Goal: Information Seeking & Learning: Learn about a topic

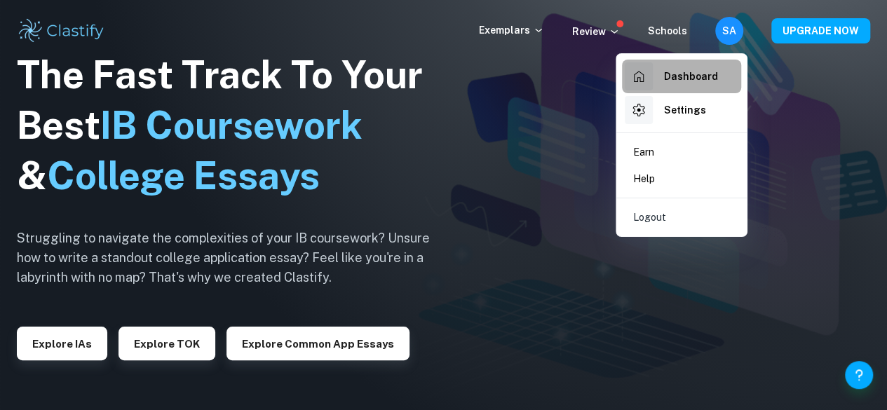
click at [701, 67] on div "Dashboard" at bounding box center [671, 76] width 93 height 28
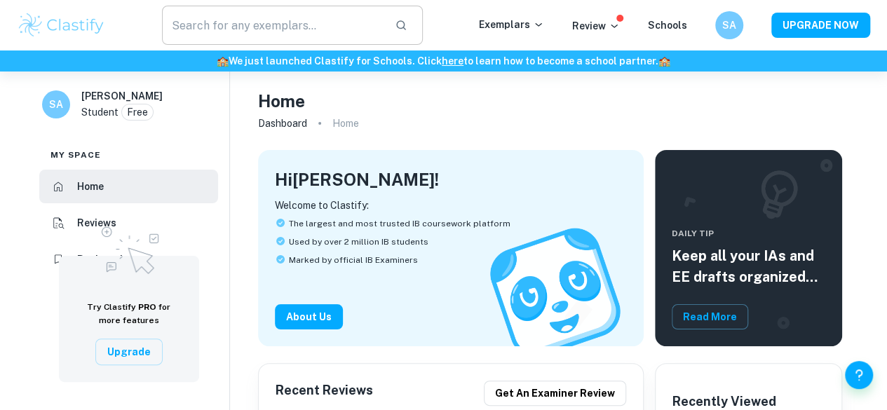
click at [331, 40] on input "text" at bounding box center [273, 25] width 222 height 39
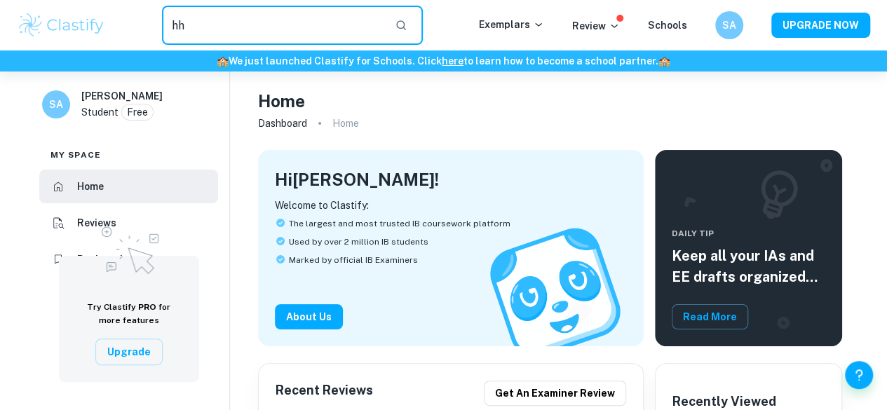
type input "hh"
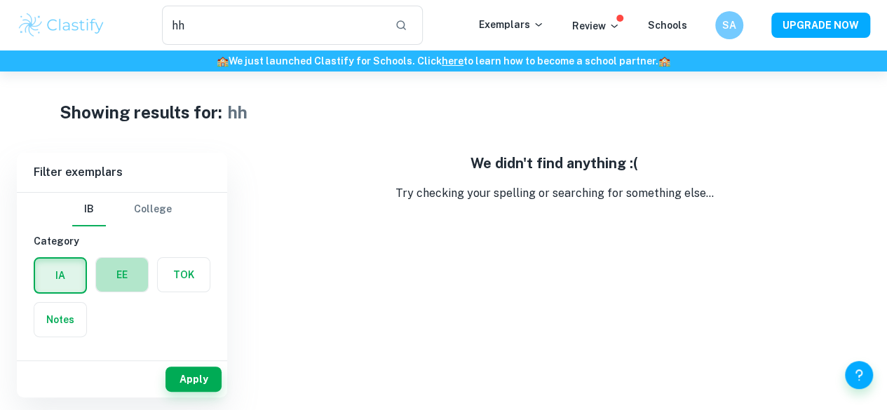
click at [107, 278] on label "button" at bounding box center [122, 275] width 52 height 34
click at [0, 0] on input "radio" at bounding box center [0, 0] width 0 height 0
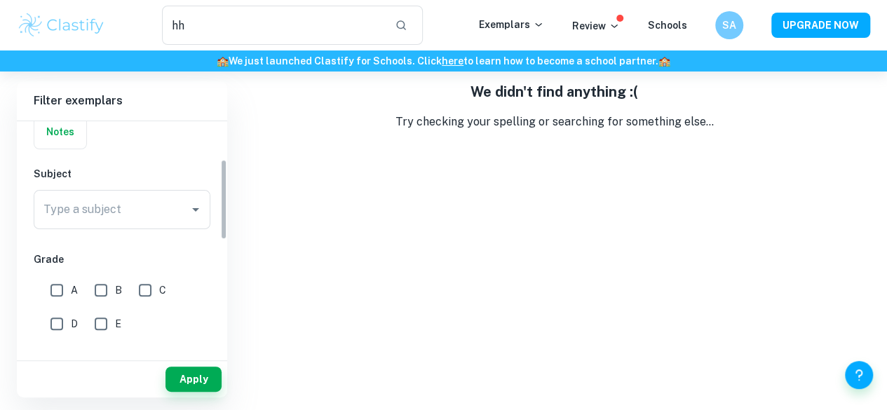
scroll to position [118, 0]
click at [153, 280] on input "C" at bounding box center [145, 289] width 28 height 28
checkbox input "true"
click at [87, 289] on input "B" at bounding box center [101, 289] width 28 height 28
checkbox input "true"
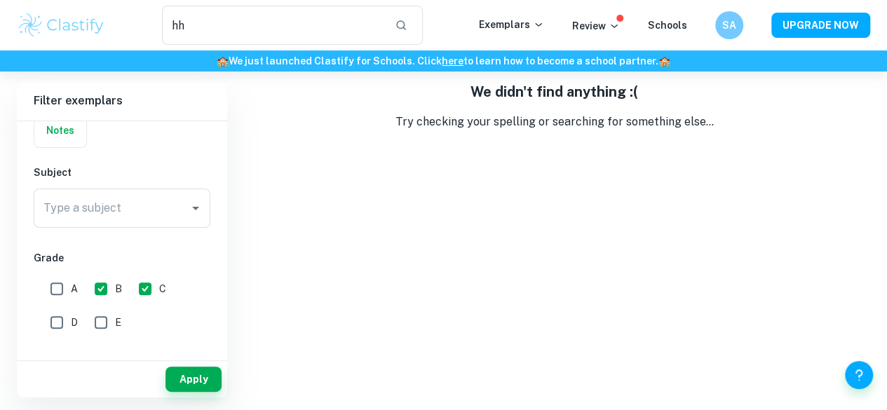
click at [67, 290] on input "A" at bounding box center [57, 289] width 28 height 28
checkbox input "true"
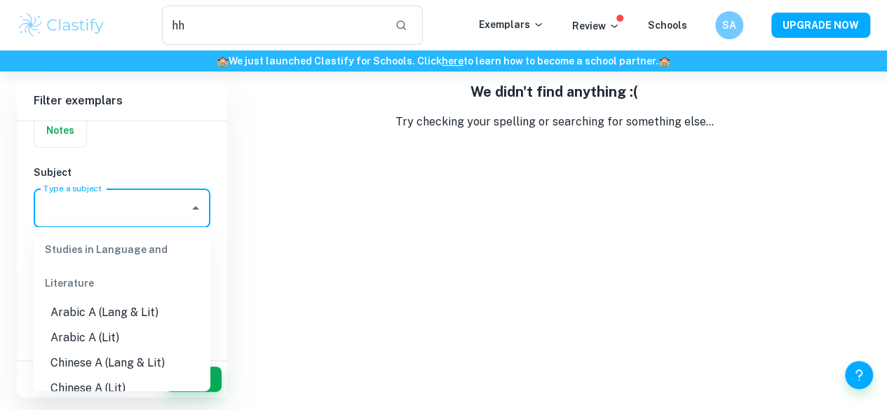
click at [135, 214] on input "Type a subject" at bounding box center [111, 208] width 143 height 27
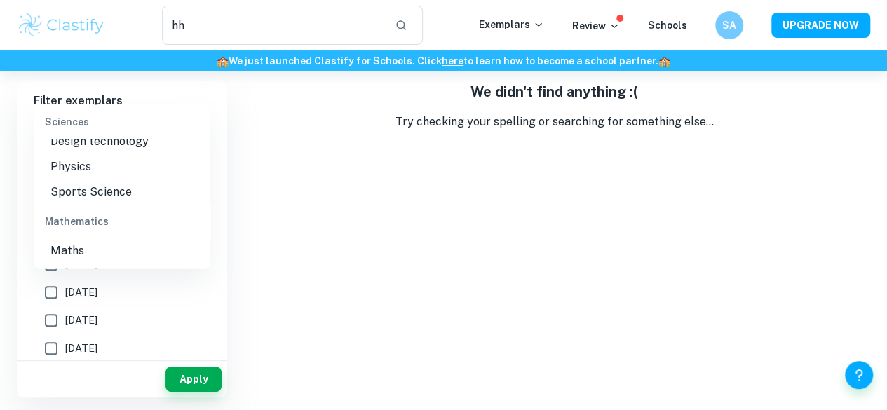
scroll to position [1682, 0]
click at [144, 178] on li "Physics" at bounding box center [122, 165] width 177 height 25
type input "Physics"
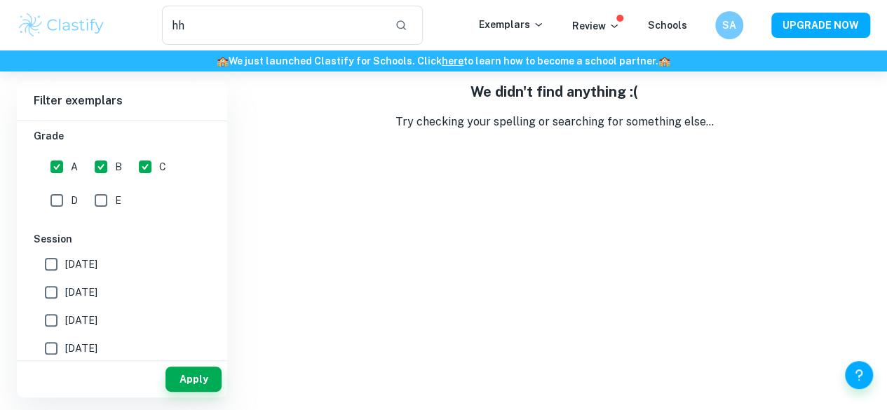
click at [97, 269] on span "[DATE]" at bounding box center [81, 264] width 32 height 15
click at [65, 269] on input "[DATE]" at bounding box center [51, 264] width 28 height 28
checkbox input "true"
click at [95, 306] on label "[DATE]" at bounding box center [118, 320] width 162 height 28
click at [65, 306] on input "[DATE]" at bounding box center [51, 320] width 28 height 28
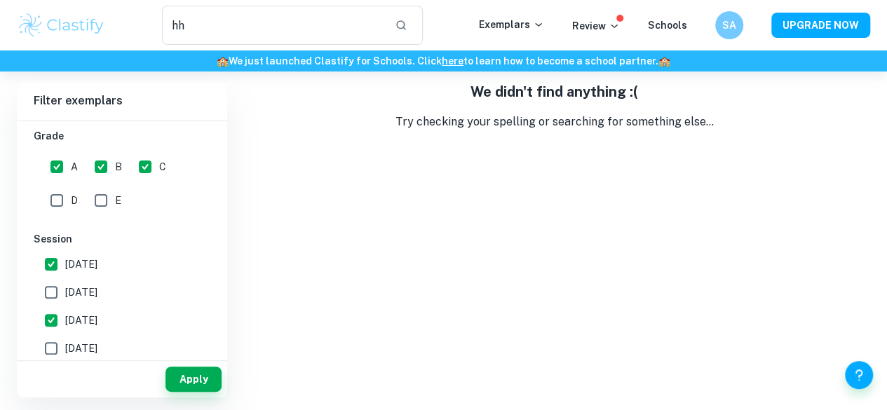
click at [95, 306] on label "[DATE]" at bounding box center [118, 320] width 162 height 28
click at [65, 306] on input "[DATE]" at bounding box center [51, 320] width 28 height 28
click at [95, 306] on label "[DATE]" at bounding box center [118, 320] width 162 height 28
click at [65, 306] on input "[DATE]" at bounding box center [51, 320] width 28 height 28
checkbox input "true"
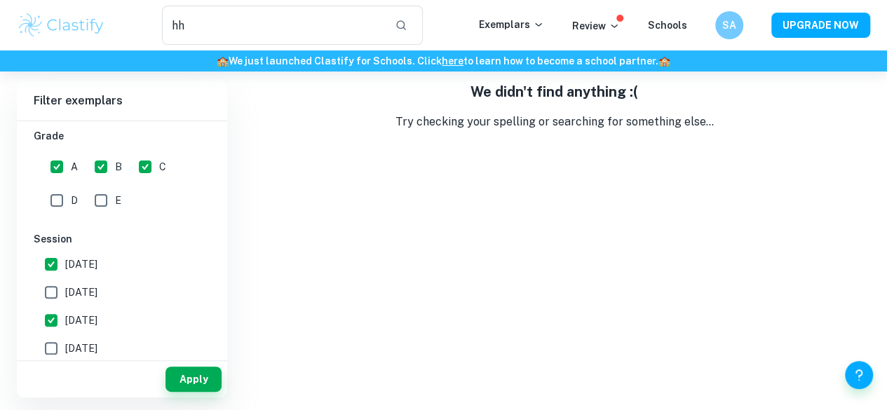
click at [95, 295] on span "[DATE]" at bounding box center [81, 292] width 32 height 15
click at [65, 295] on input "[DATE]" at bounding box center [51, 292] width 28 height 28
checkbox input "true"
click at [191, 377] on button "Apply" at bounding box center [193, 379] width 56 height 25
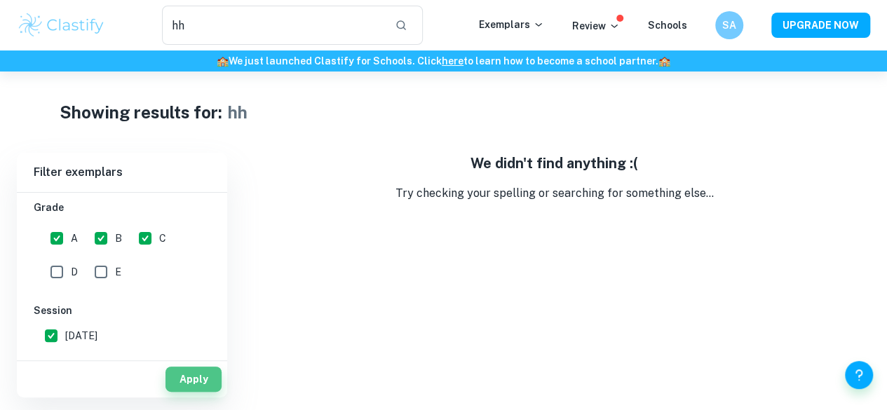
click at [191, 377] on button "Apply" at bounding box center [193, 379] width 56 height 25
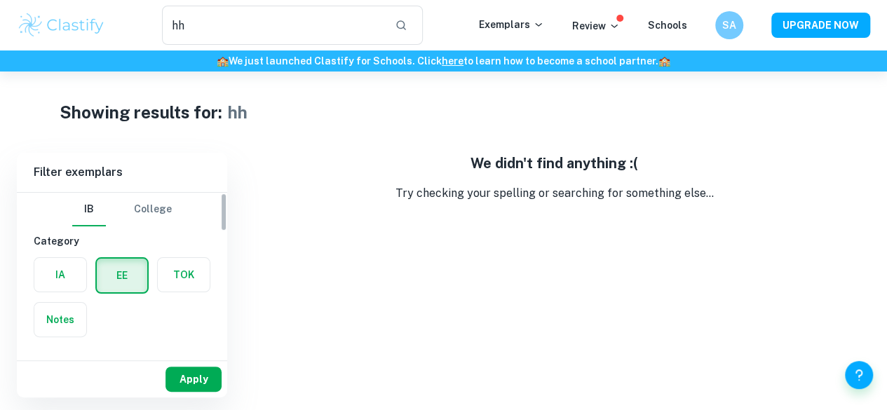
click at [200, 369] on button "Apply" at bounding box center [193, 379] width 56 height 25
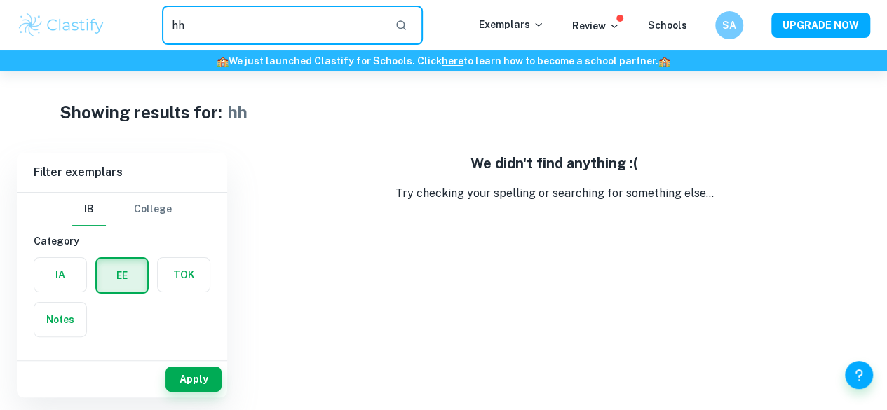
drag, startPoint x: 203, startPoint y: 32, endPoint x: 189, endPoint y: 20, distance: 18.9
click at [189, 20] on input "hh" at bounding box center [273, 25] width 222 height 39
type input "h"
click at [191, 374] on button "Apply" at bounding box center [193, 379] width 56 height 25
click at [208, 16] on input "hh" at bounding box center [273, 25] width 222 height 39
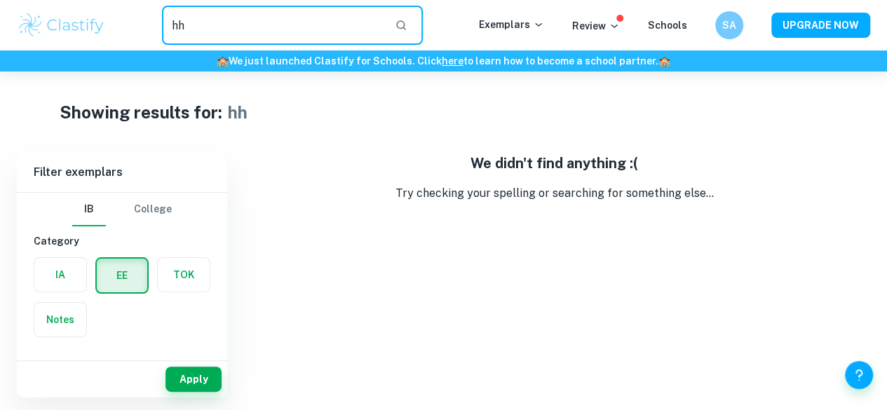
type input "h"
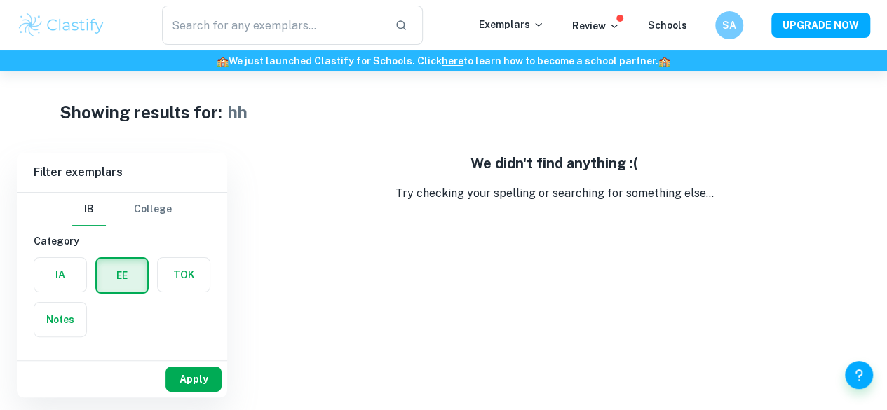
click at [176, 369] on button "Apply" at bounding box center [193, 379] width 56 height 25
click at [247, 44] on input "hh" at bounding box center [273, 25] width 222 height 39
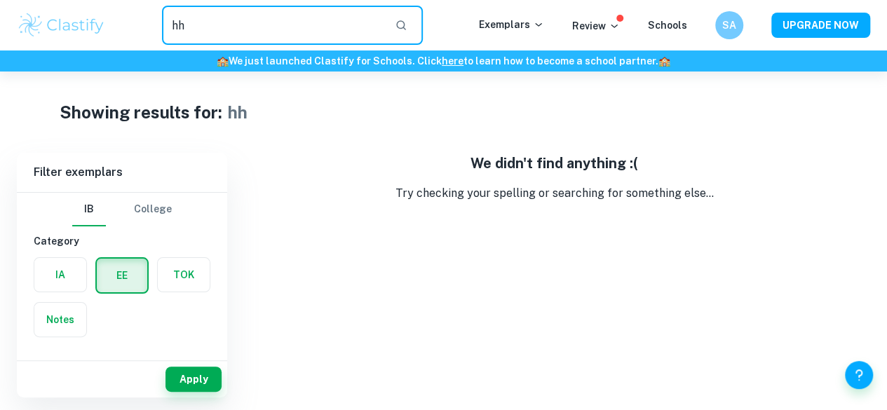
type input "h"
click at [200, 381] on button "Apply" at bounding box center [193, 379] width 56 height 25
type input "hh"
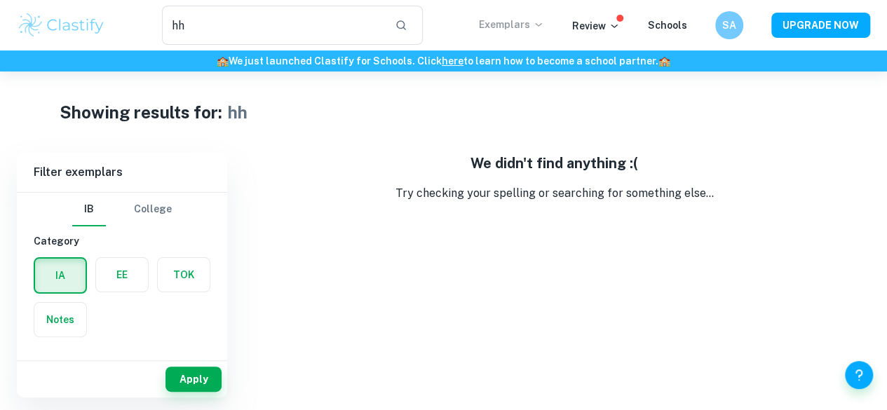
click at [544, 26] on icon at bounding box center [538, 24] width 11 height 11
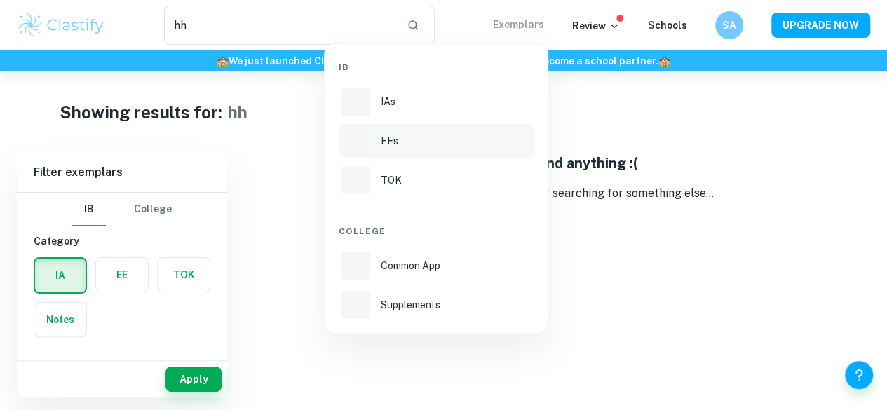
click at [460, 130] on li "EEs" at bounding box center [436, 141] width 195 height 34
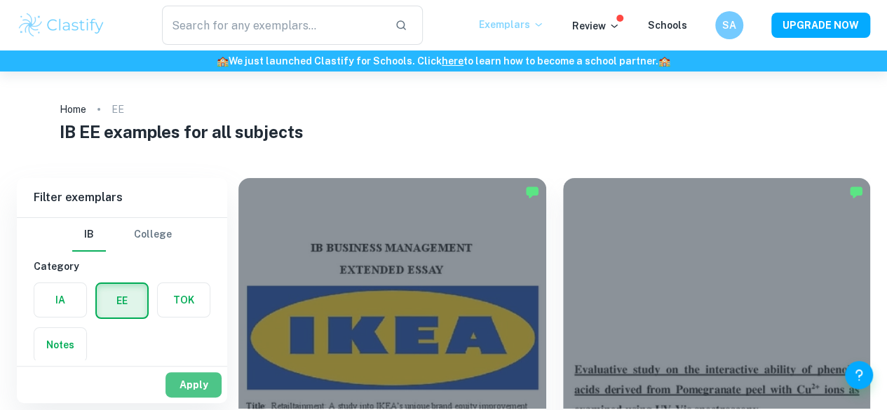
click at [206, 379] on button "Apply" at bounding box center [193, 384] width 56 height 25
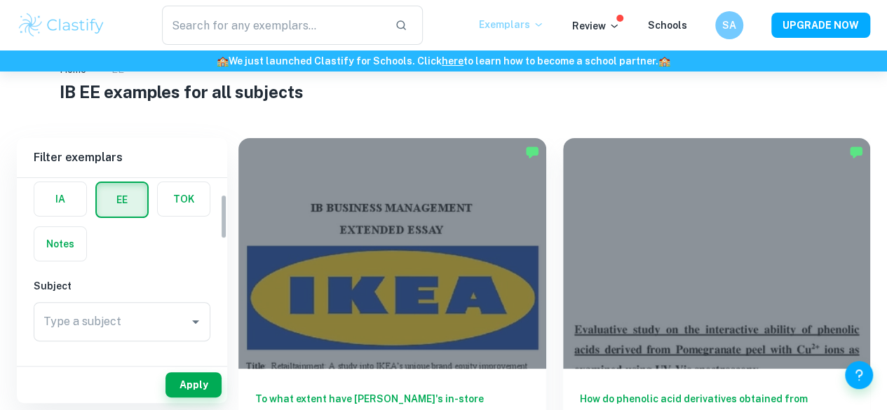
scroll to position [95, 0]
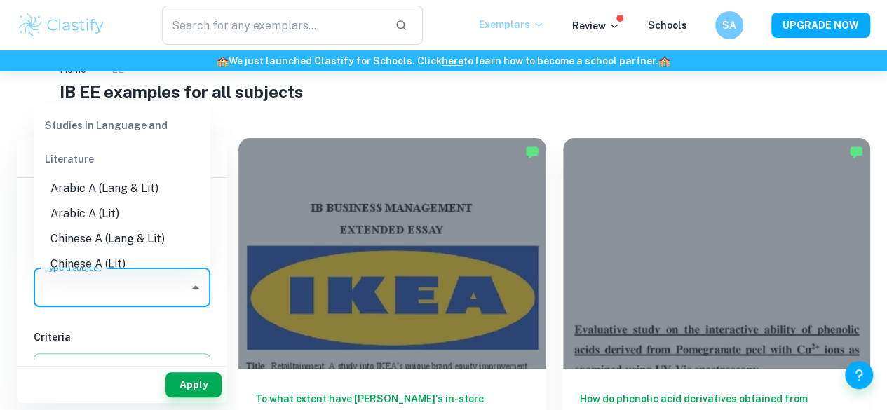
click at [168, 281] on input "Type a subject" at bounding box center [111, 287] width 143 height 27
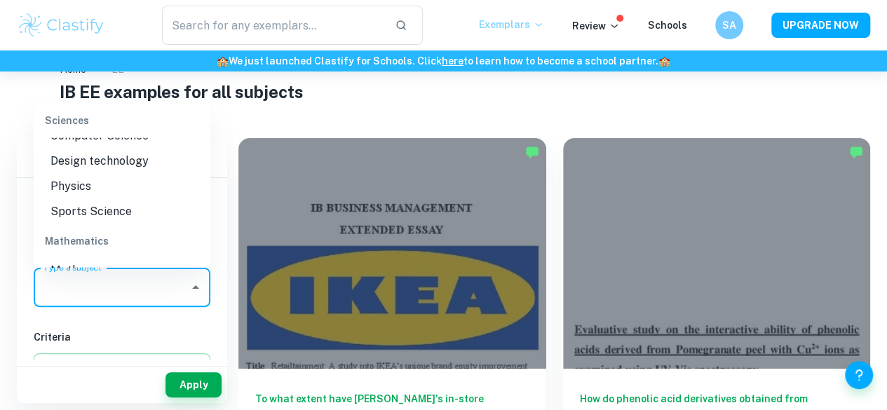
scroll to position [1676, 0]
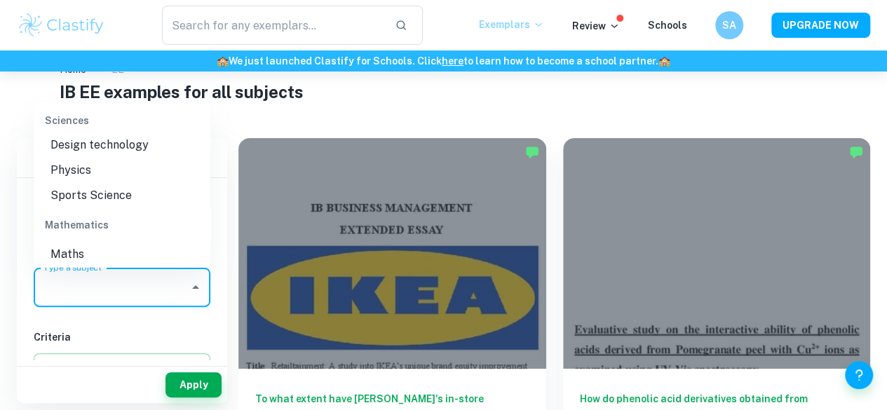
click at [161, 182] on li "Physics" at bounding box center [122, 169] width 177 height 25
type input "Physics"
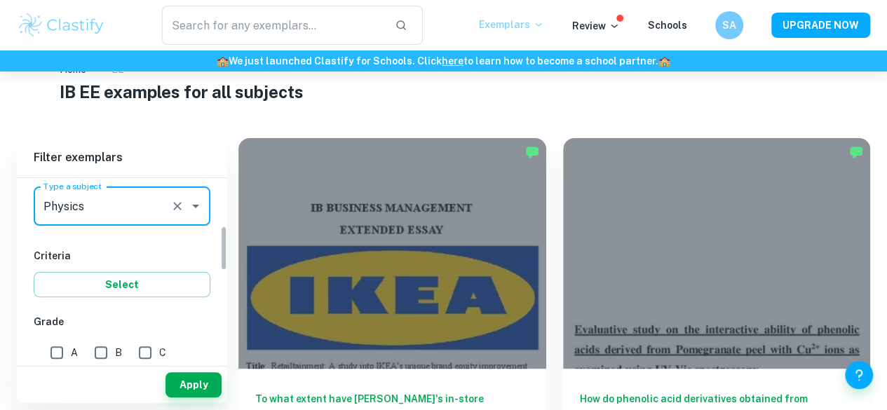
scroll to position [166, 0]
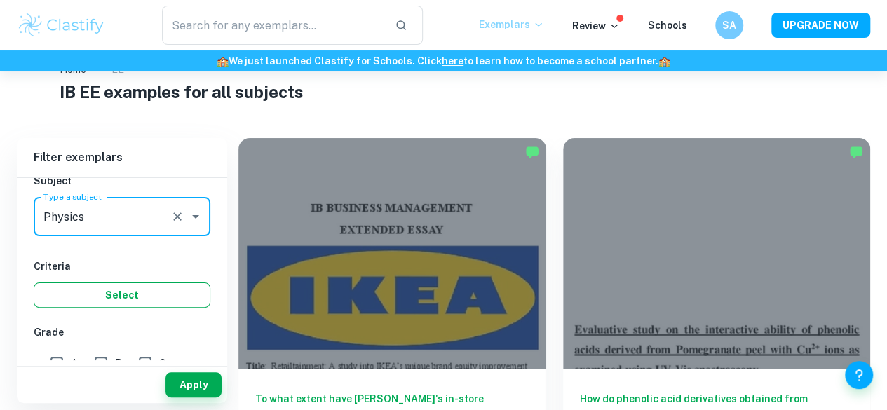
click at [128, 297] on button "Select" at bounding box center [122, 295] width 177 height 25
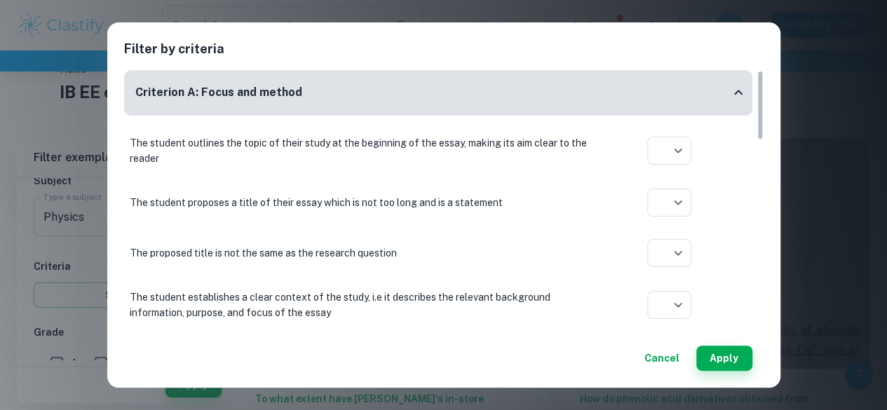
click at [661, 350] on button "Cancel" at bounding box center [662, 358] width 46 height 25
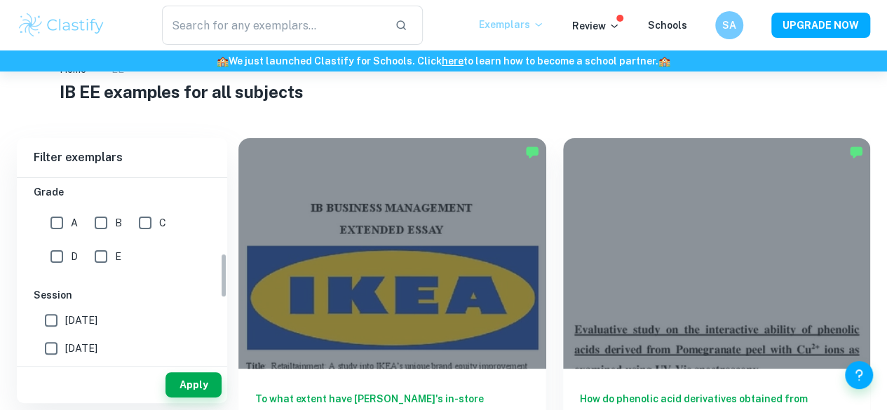
scroll to position [307, 0]
click at [62, 232] on input "A" at bounding box center [57, 222] width 28 height 28
checkbox input "true"
click at [94, 229] on input "B" at bounding box center [101, 222] width 28 height 28
checkbox input "true"
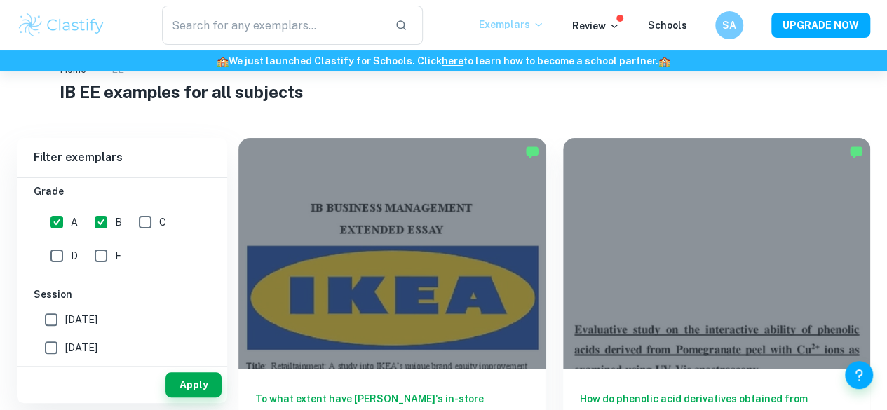
click at [139, 226] on input "C" at bounding box center [145, 222] width 28 height 28
checkbox input "true"
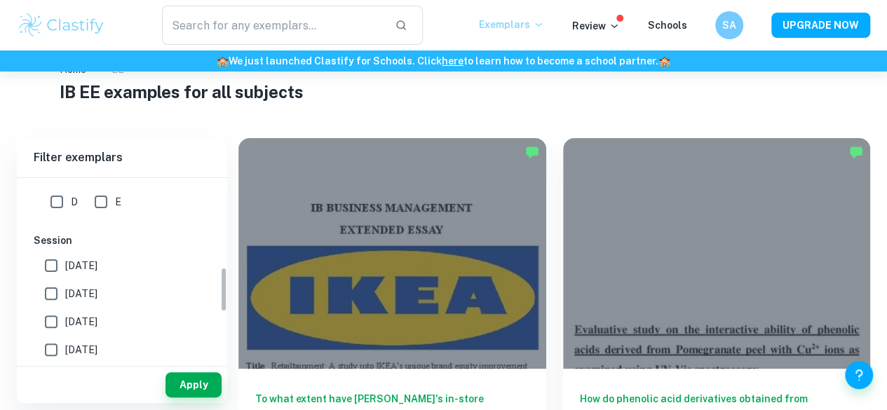
click at [97, 288] on span "[DATE]" at bounding box center [81, 293] width 32 height 15
click at [65, 288] on input "[DATE]" at bounding box center [51, 294] width 28 height 28
click at [97, 298] on span "[DATE]" at bounding box center [81, 293] width 32 height 15
click at [65, 298] on input "[DATE]" at bounding box center [51, 294] width 28 height 28
checkbox input "false"
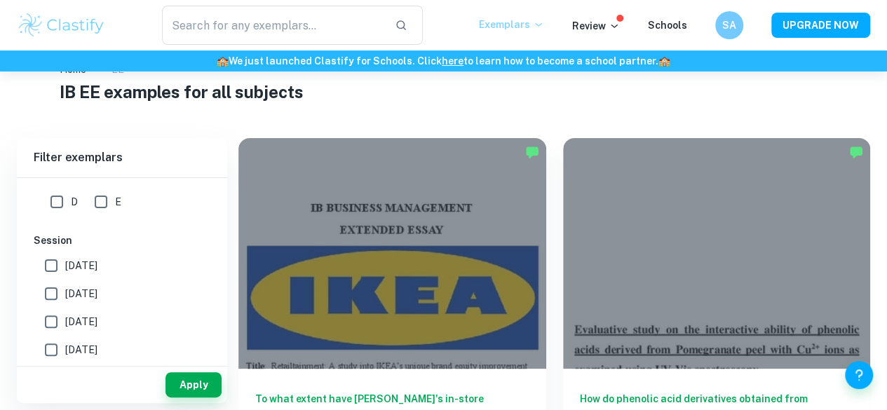
click at [95, 308] on label "[DATE]" at bounding box center [118, 322] width 162 height 28
click at [65, 308] on input "[DATE]" at bounding box center [51, 322] width 28 height 28
checkbox input "true"
click at [104, 280] on label "[DATE]" at bounding box center [118, 294] width 162 height 28
click at [65, 280] on input "[DATE]" at bounding box center [51, 294] width 28 height 28
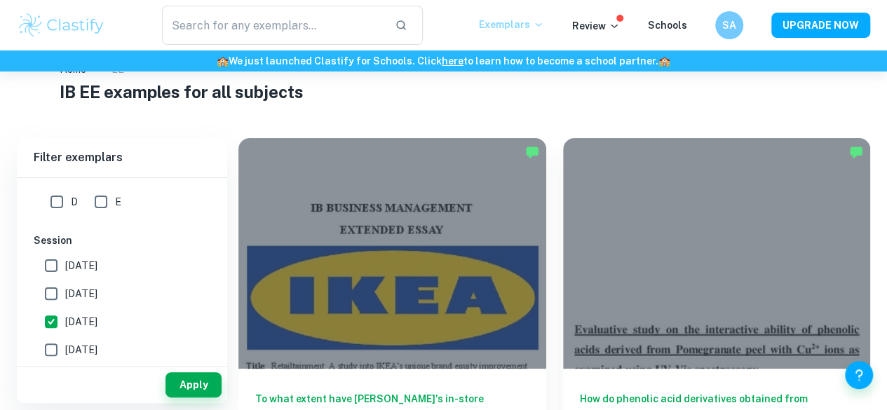
checkbox input "true"
click at [111, 269] on label "[DATE]" at bounding box center [118, 266] width 162 height 28
click at [65, 269] on input "[DATE]" at bounding box center [51, 266] width 28 height 28
checkbox input "true"
click at [190, 375] on button "Apply" at bounding box center [193, 384] width 56 height 25
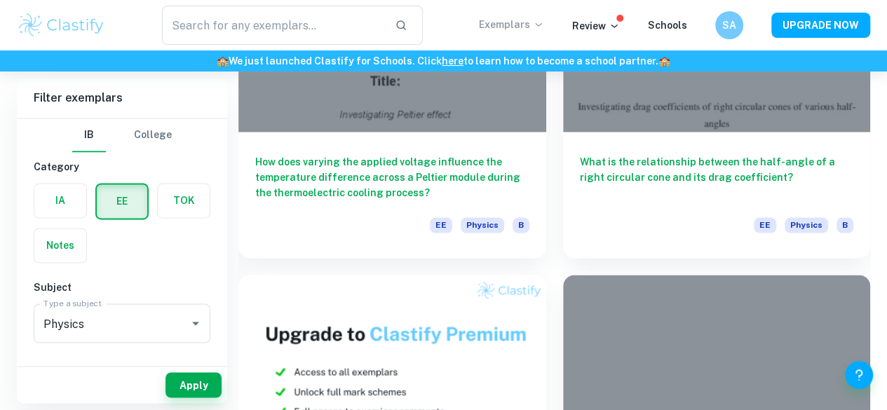
scroll to position [1025, 0]
